Goal: Task Accomplishment & Management: Use online tool/utility

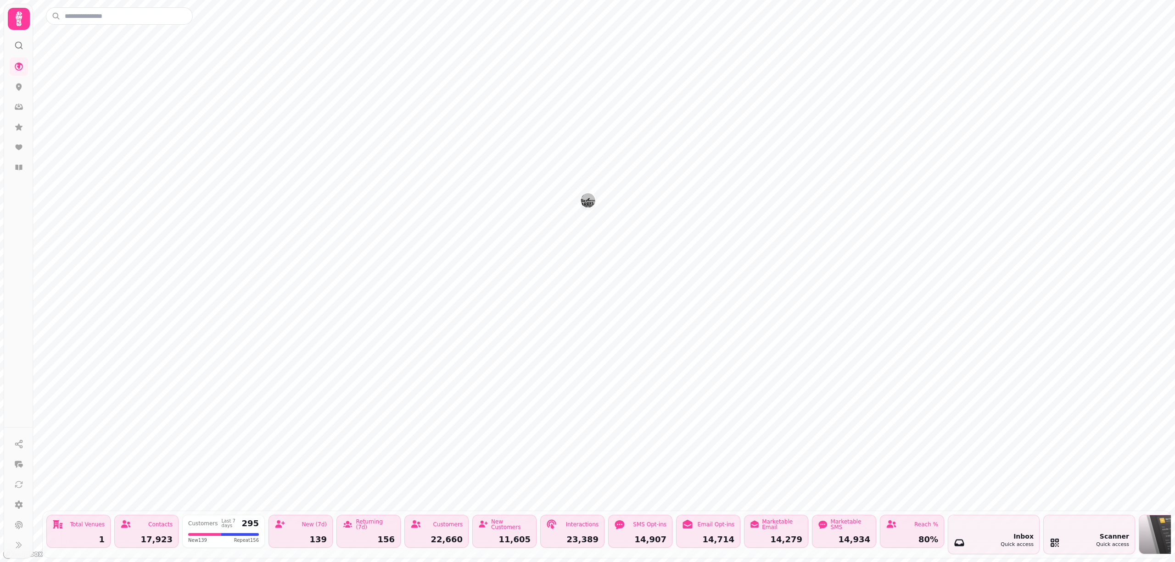
click at [19, 21] on icon at bounding box center [19, 19] width 18 height 18
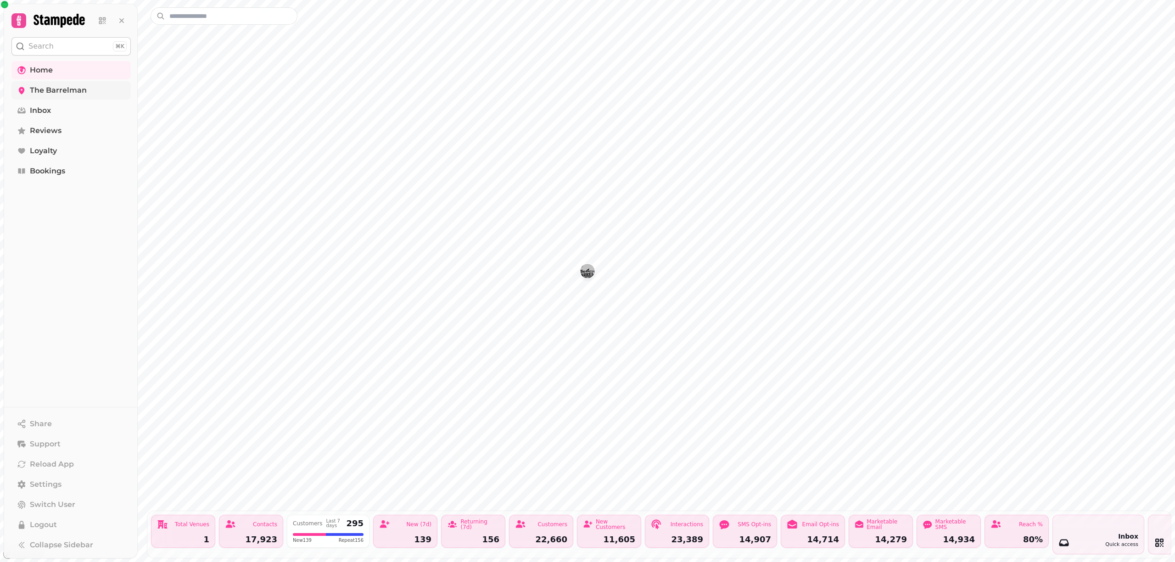
click at [75, 90] on span "The Barrelman" at bounding box center [58, 90] width 57 height 11
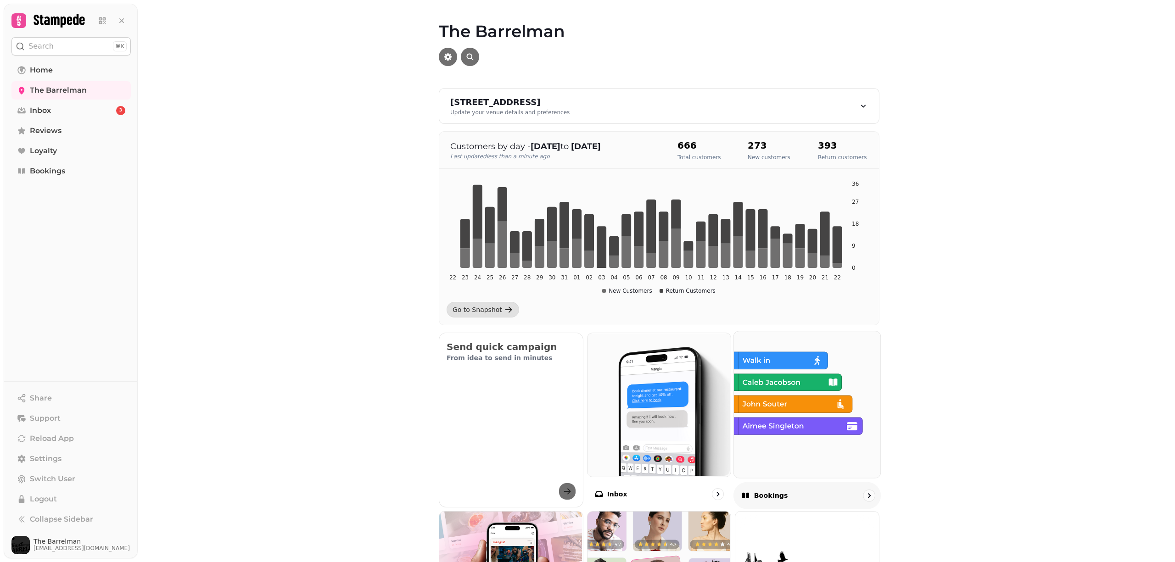
click at [762, 376] on img at bounding box center [806, 403] width 146 height 146
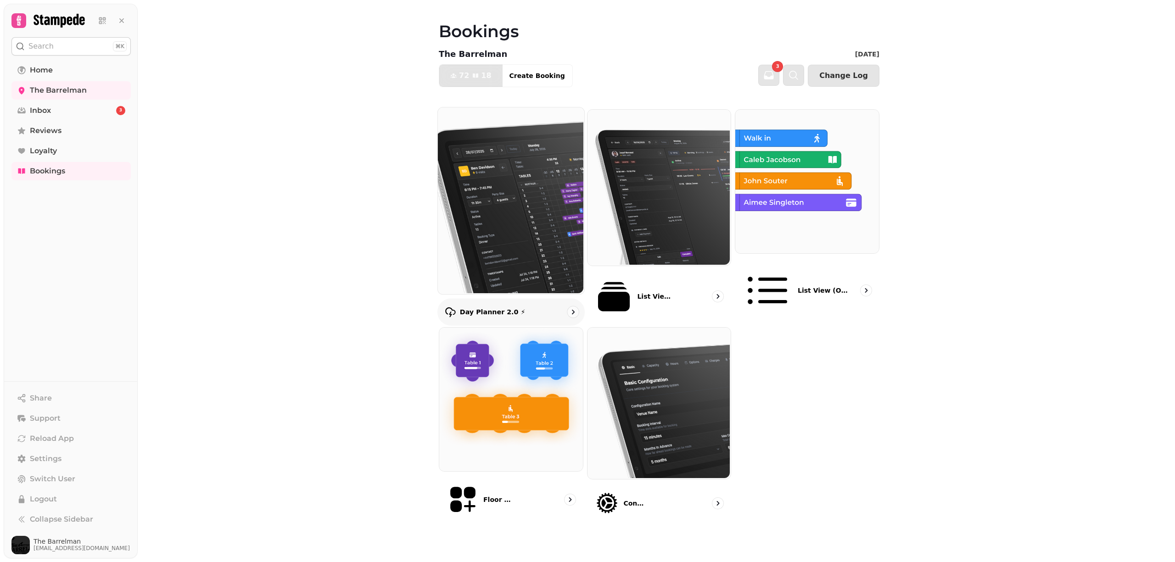
click at [527, 204] on img at bounding box center [510, 199] width 146 height 187
